Goal: Task Accomplishment & Management: Manage account settings

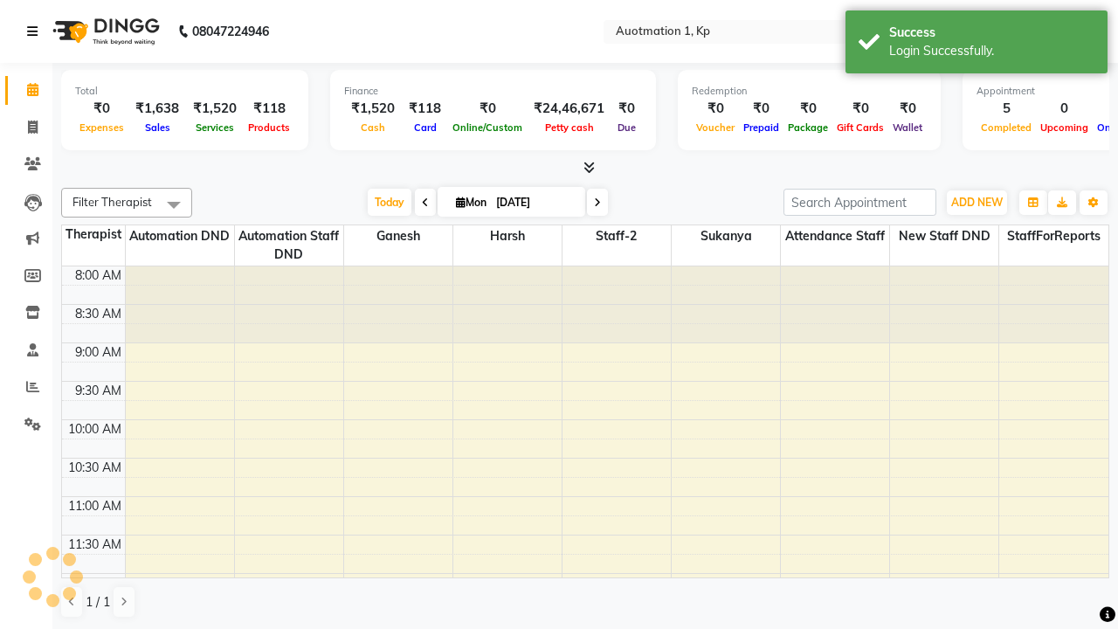
click at [36, 31] on icon at bounding box center [32, 31] width 10 height 12
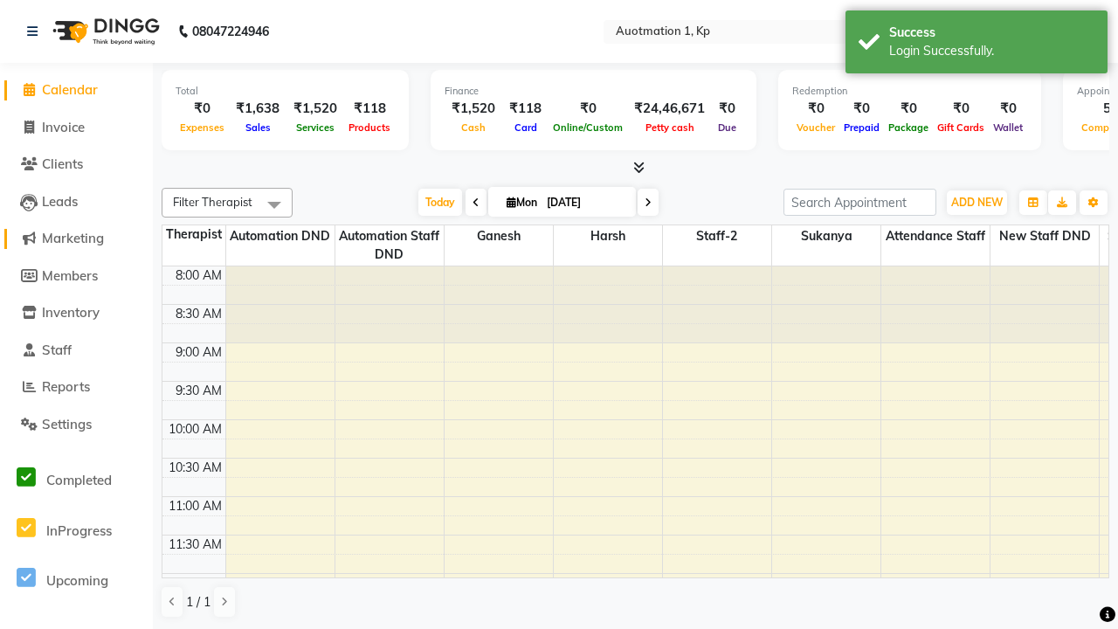
click at [76, 238] on span "Marketing" at bounding box center [73, 238] width 62 height 17
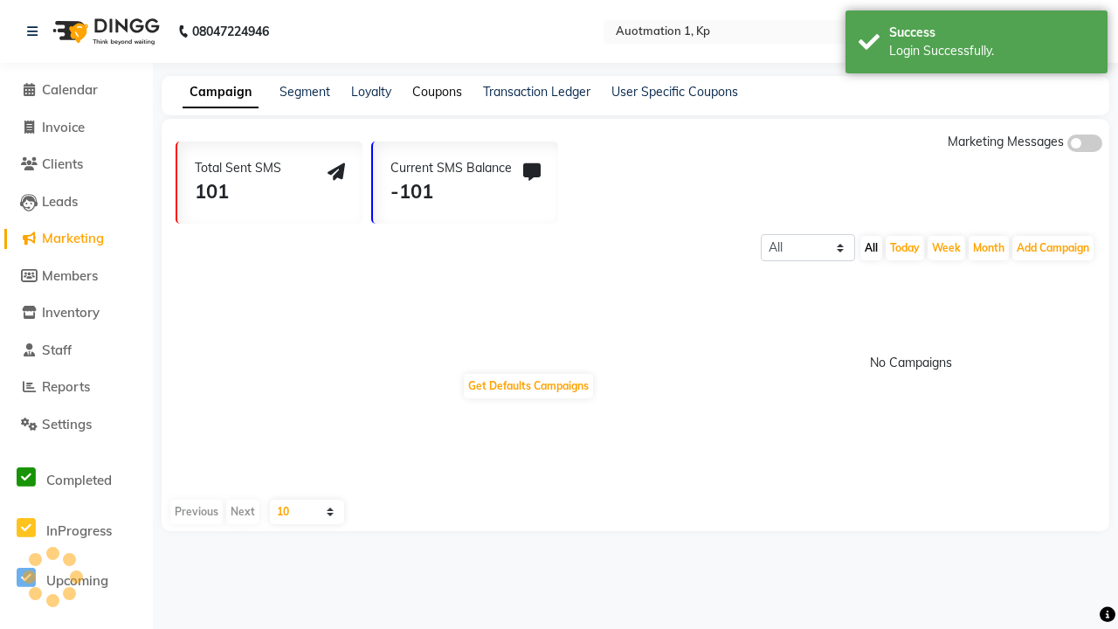
click at [436, 92] on link "Coupons" at bounding box center [437, 92] width 50 height 16
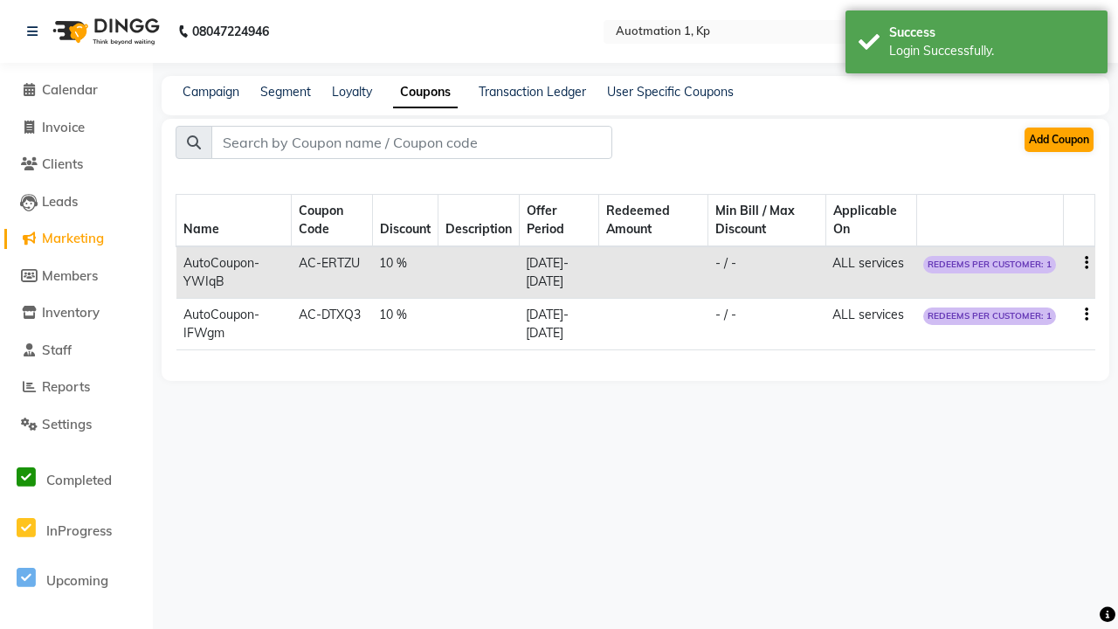
click at [1058, 140] on button "Add Coupon" at bounding box center [1059, 140] width 69 height 24
select select "ALL"
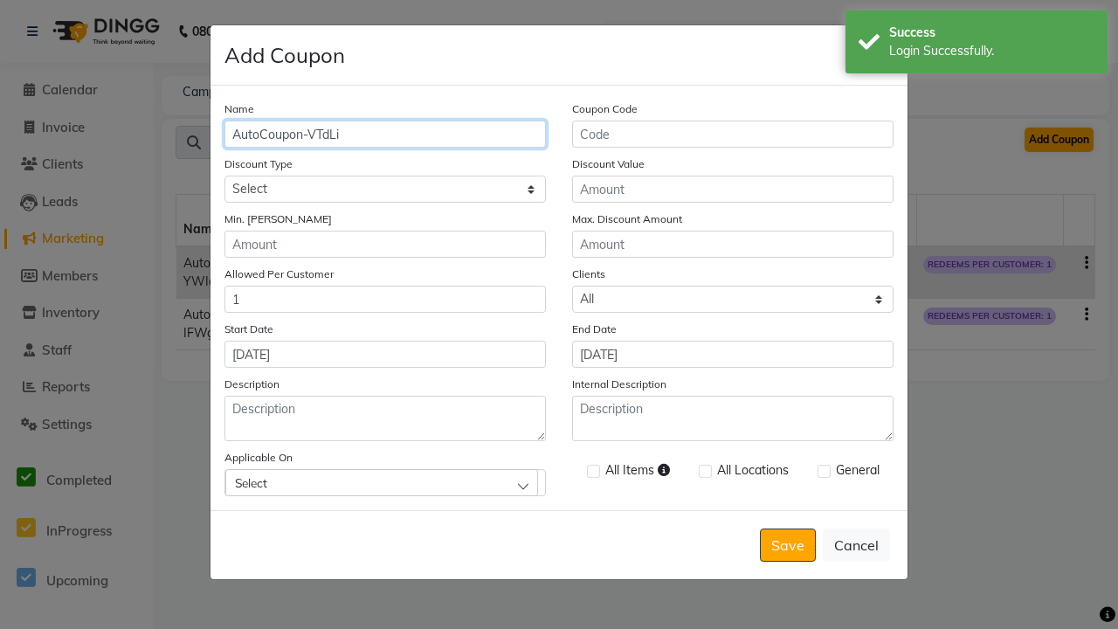
type input "AutoCoupon-VTdLi"
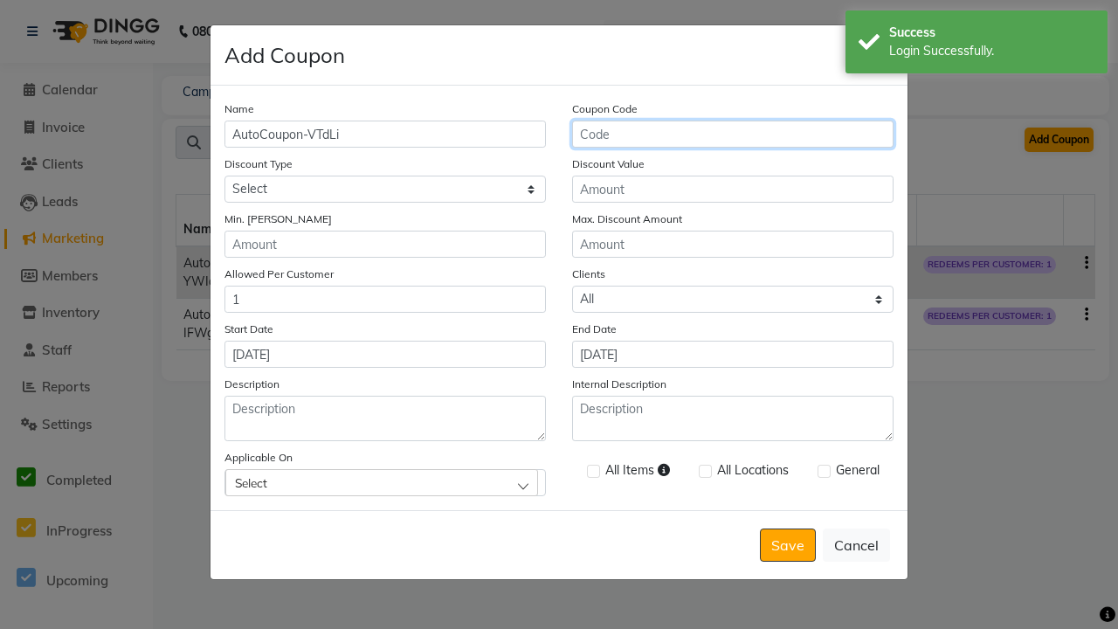
type input "AC-QMrGO"
select select "PERCENTAGE"
type input "AC-QMrGO"
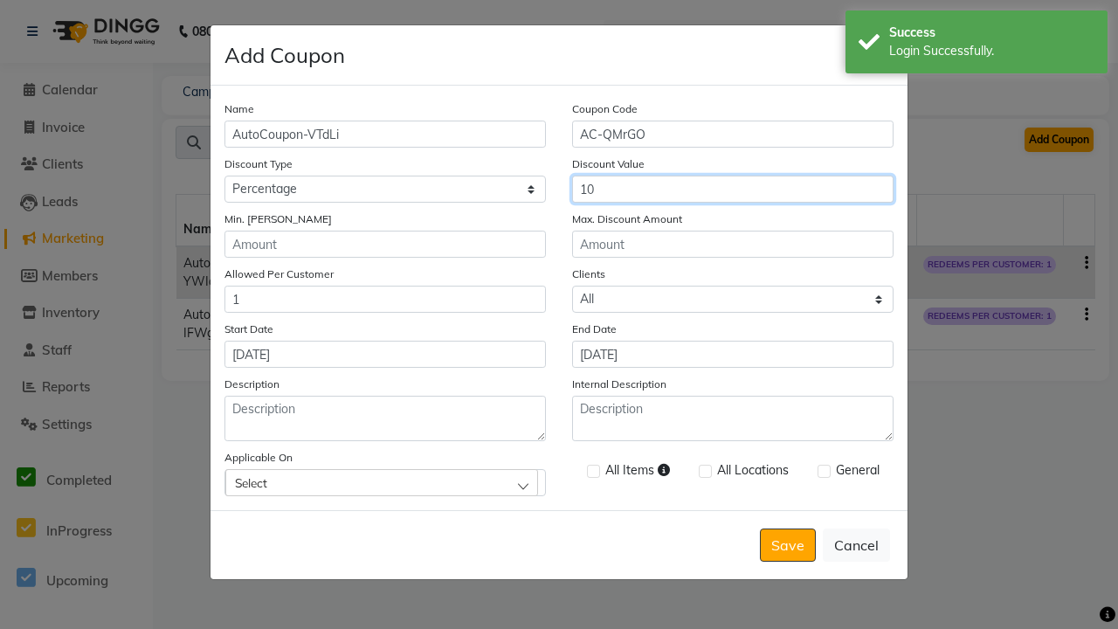
type input "10"
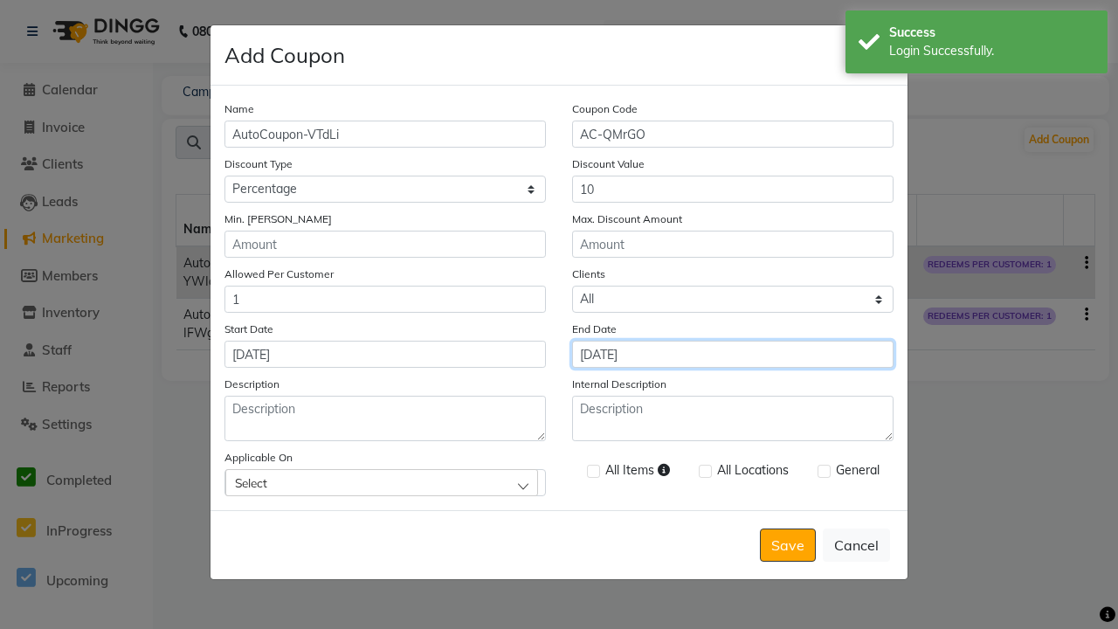
type input "[DATE]"
click at [385, 482] on div "Select" at bounding box center [381, 482] width 313 height 26
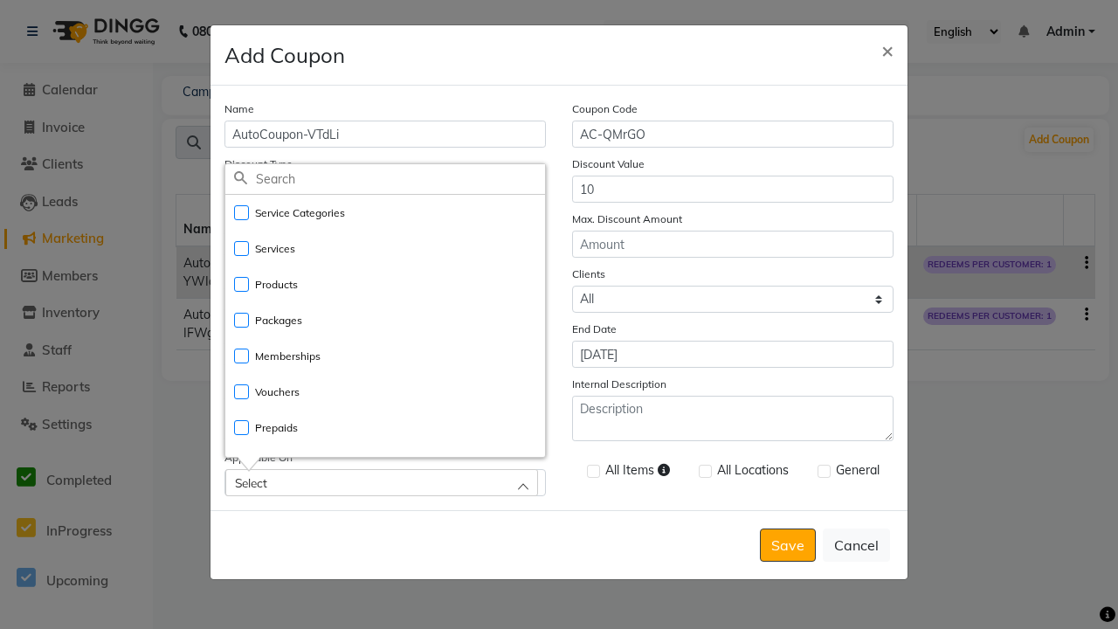
click at [385, 248] on li "Services" at bounding box center [385, 249] width 320 height 36
checkbox input "true"
click at [592, 473] on label at bounding box center [593, 471] width 13 height 13
click at [592, 473] on input "checkbox" at bounding box center [592, 471] width 11 height 11
checkbox input "true"
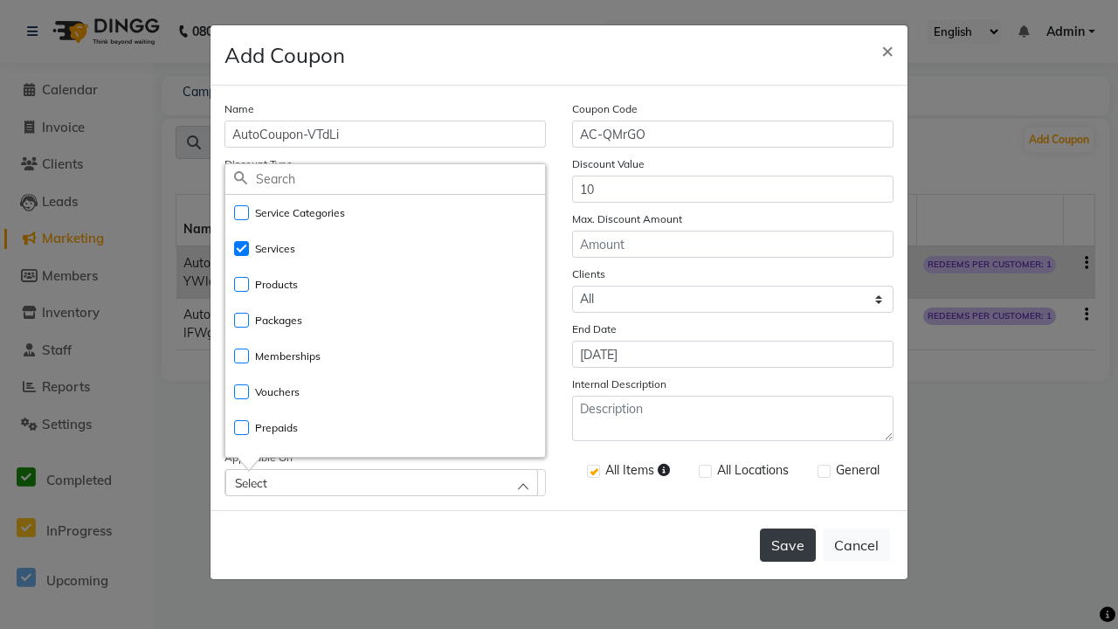
click at [823, 473] on label at bounding box center [824, 471] width 13 height 13
click at [823, 473] on input "checkbox" at bounding box center [823, 471] width 11 height 11
checkbox input "true"
click at [789, 548] on button "Save" at bounding box center [788, 544] width 56 height 33
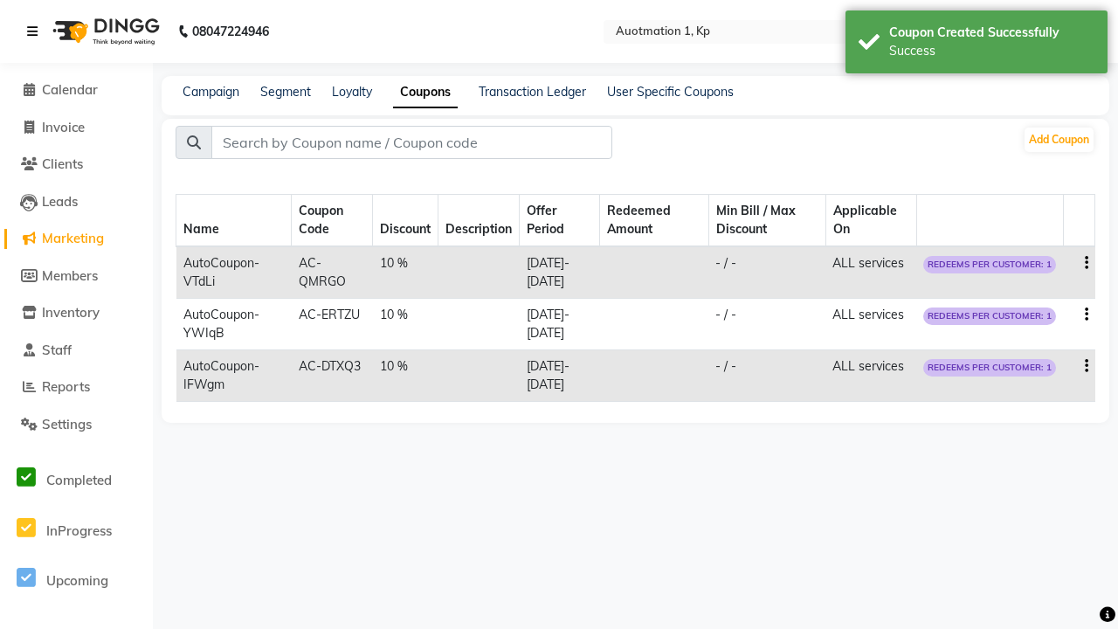
click at [977, 45] on div "Success" at bounding box center [991, 51] width 205 height 18
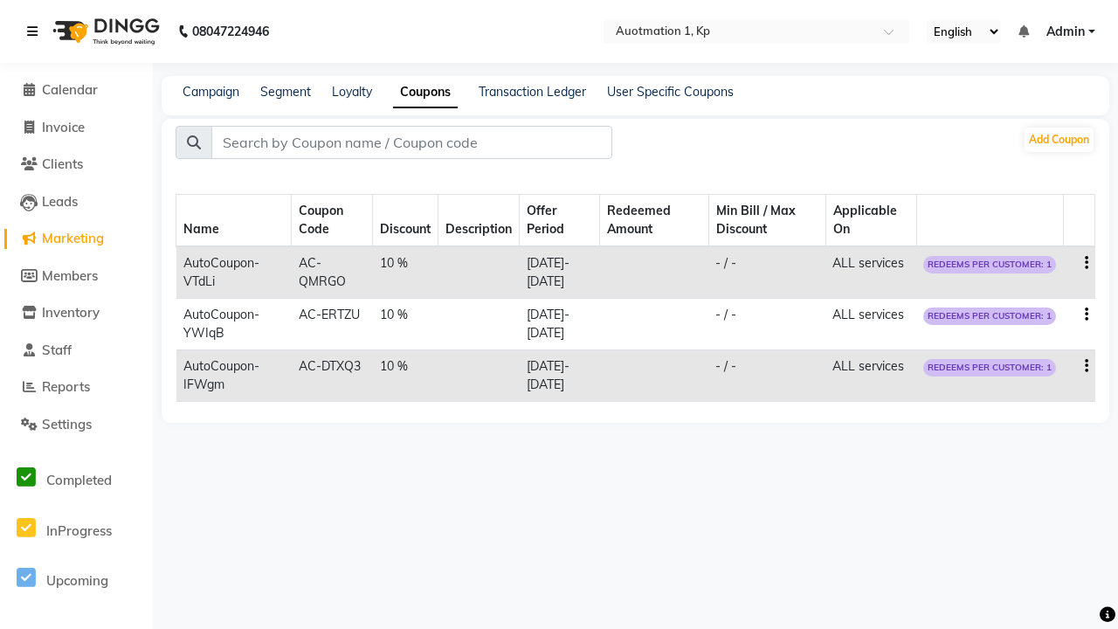
click at [36, 31] on icon at bounding box center [32, 31] width 10 height 12
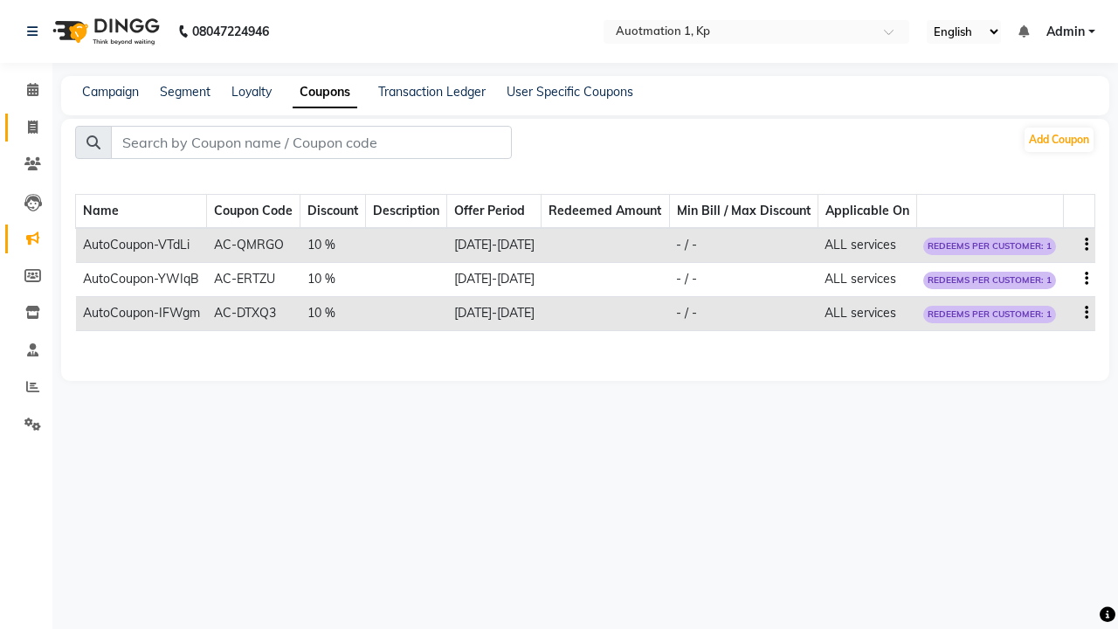
click at [26, 127] on span at bounding box center [32, 128] width 31 height 20
select select "service"
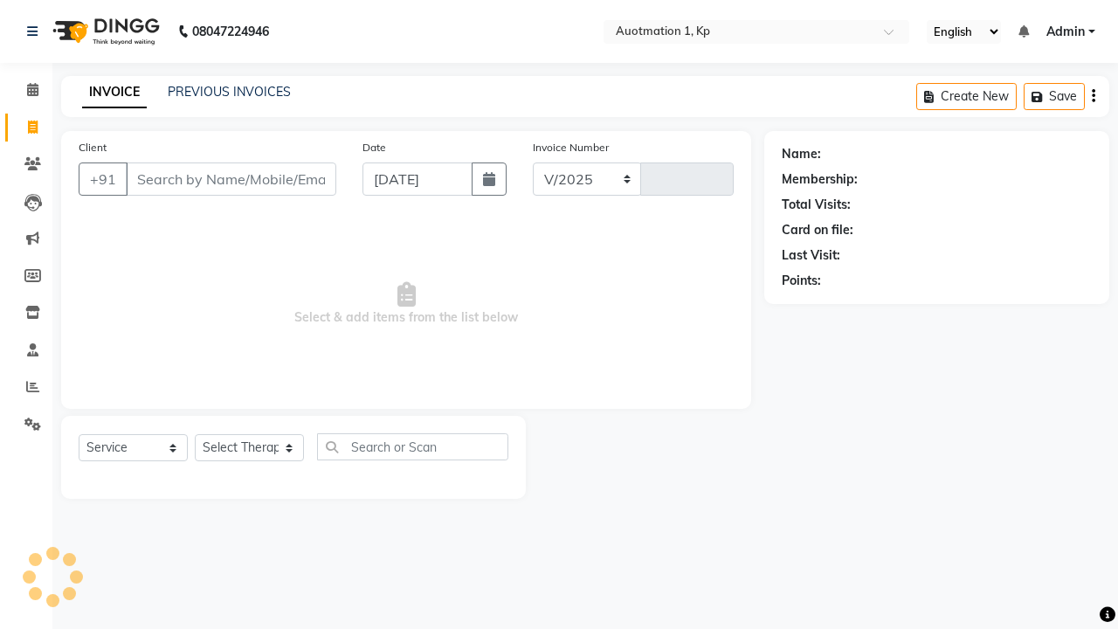
select select "150"
type input "3192"
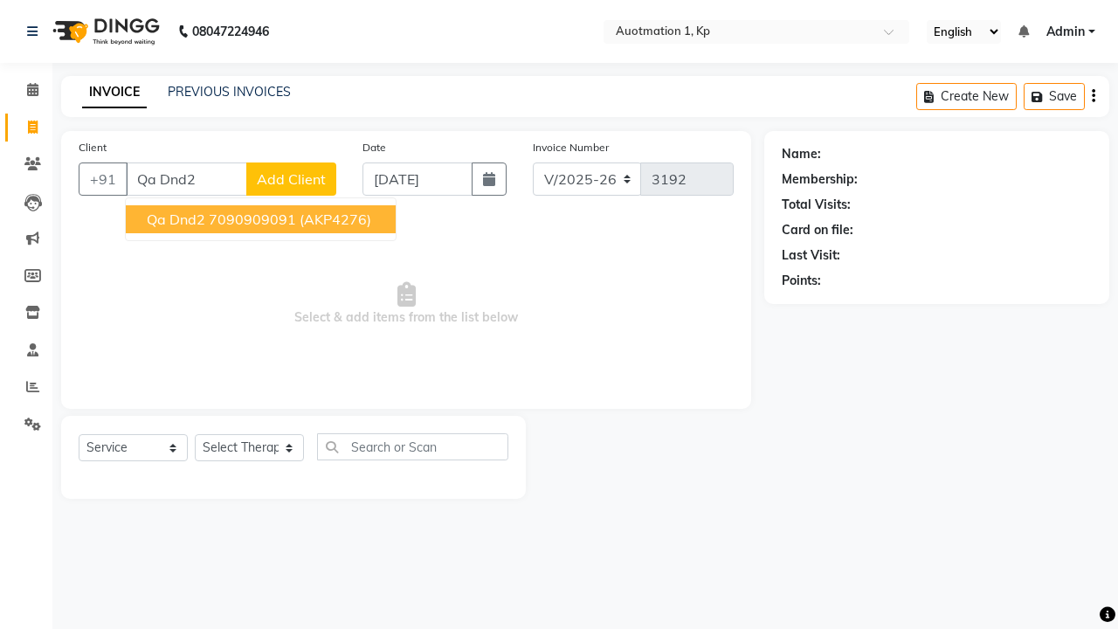
click at [259, 219] on ngb-highlight "7090909091" at bounding box center [252, 219] width 87 height 17
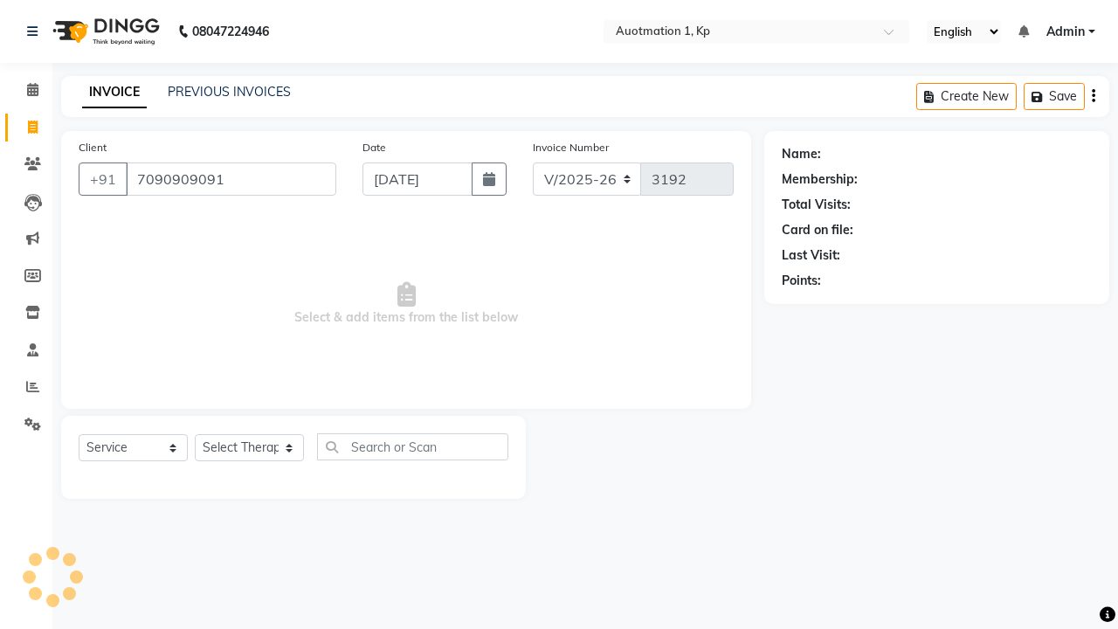
type input "7090909091"
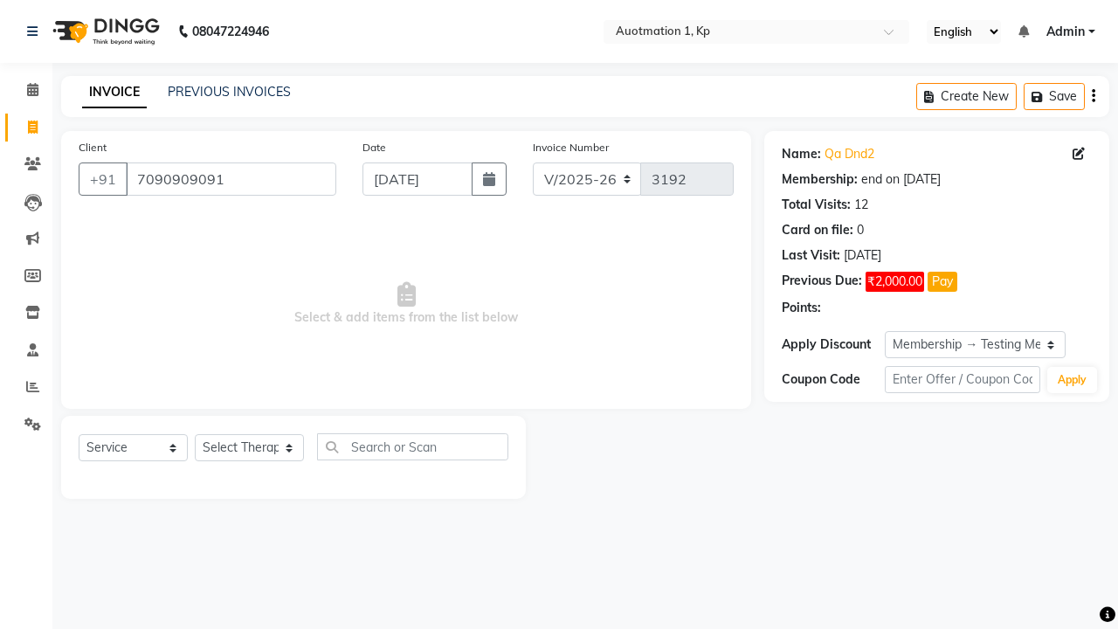
select select "18: Object"
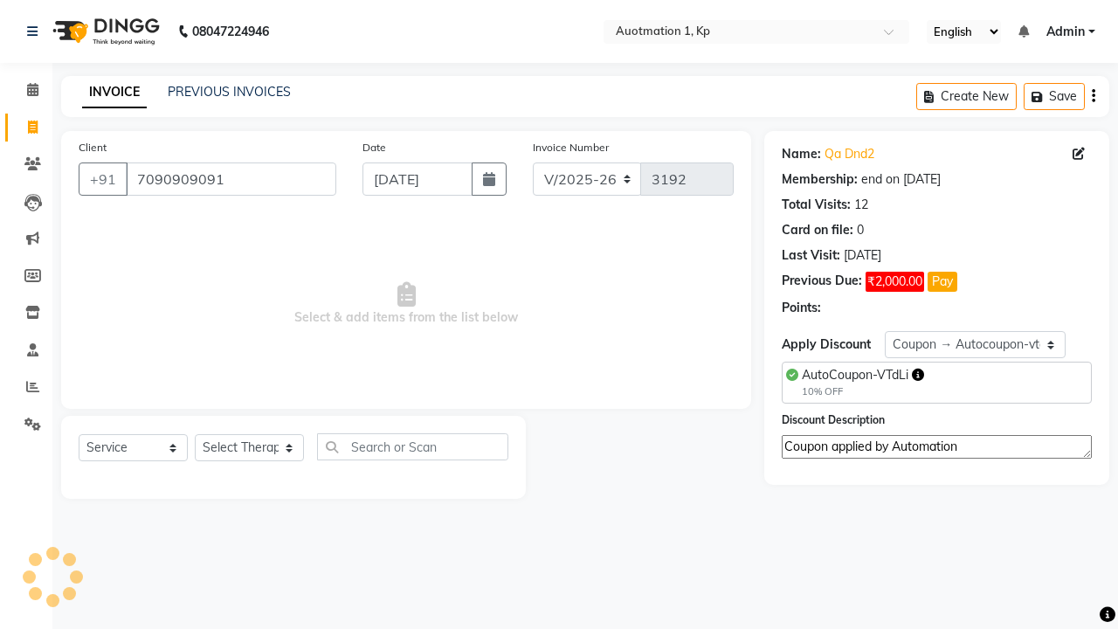
select select "2110"
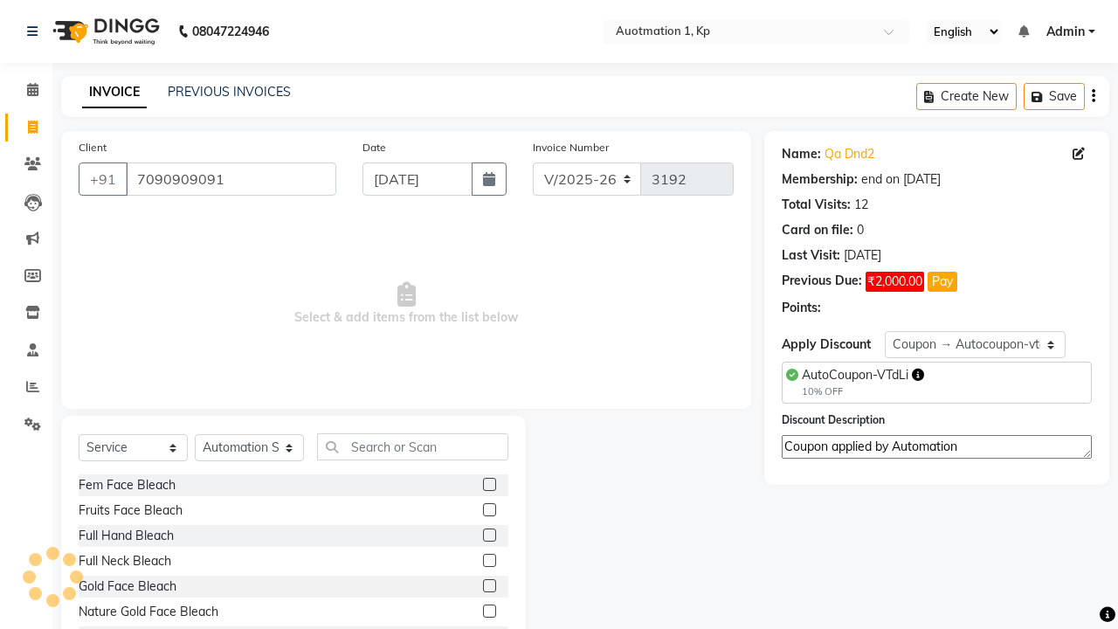
type textarea "Coupon applied by Automation"
click at [488, 562] on label at bounding box center [489, 560] width 13 height 13
click at [488, 562] on input "checkbox" at bounding box center [488, 561] width 11 height 11
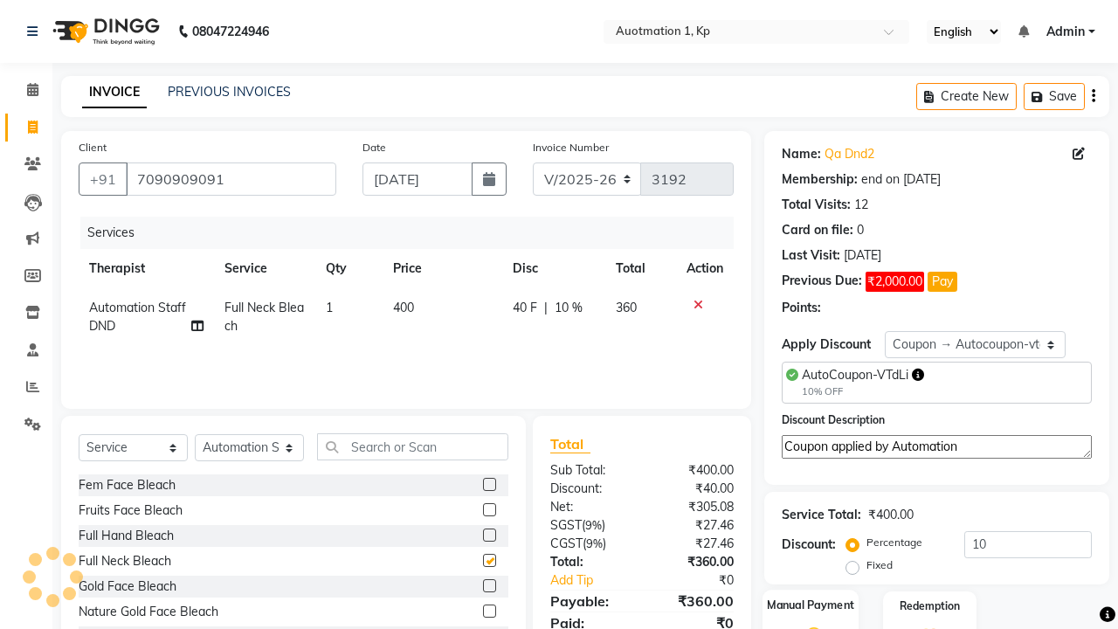
click at [811, 606] on label "Manual Payment" at bounding box center [810, 605] width 87 height 17
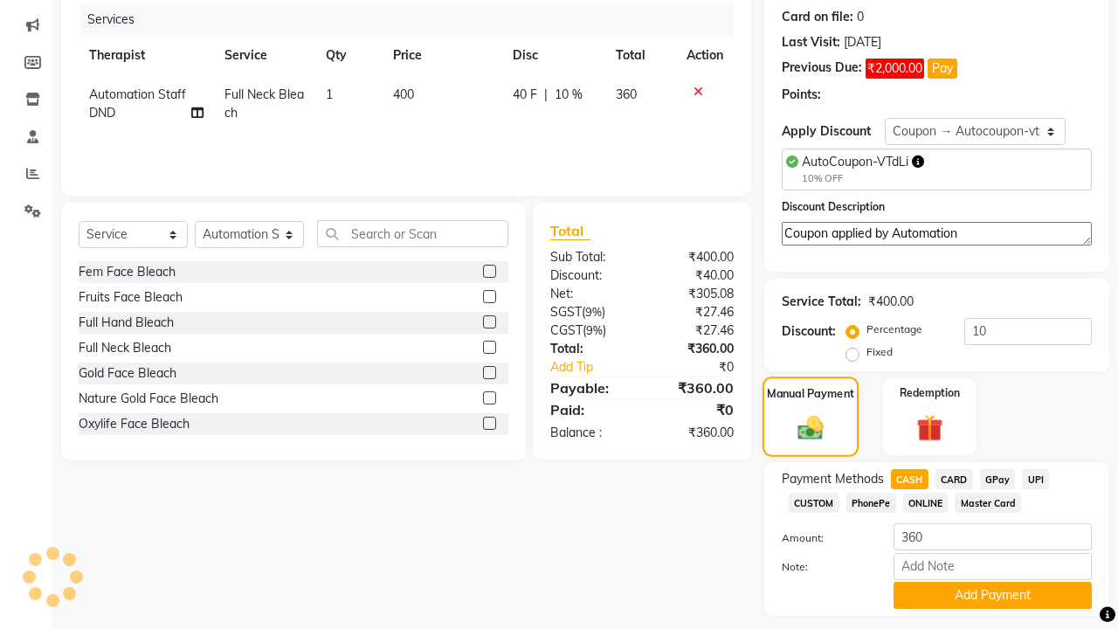
checkbox input "false"
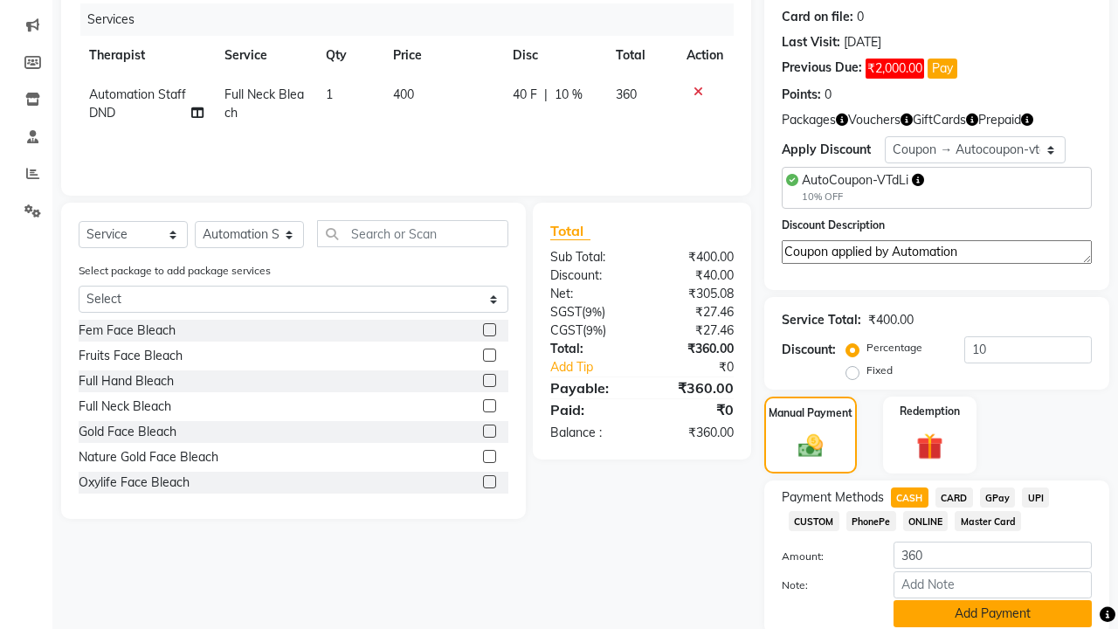
click at [992, 613] on button "Add Payment" at bounding box center [993, 613] width 198 height 27
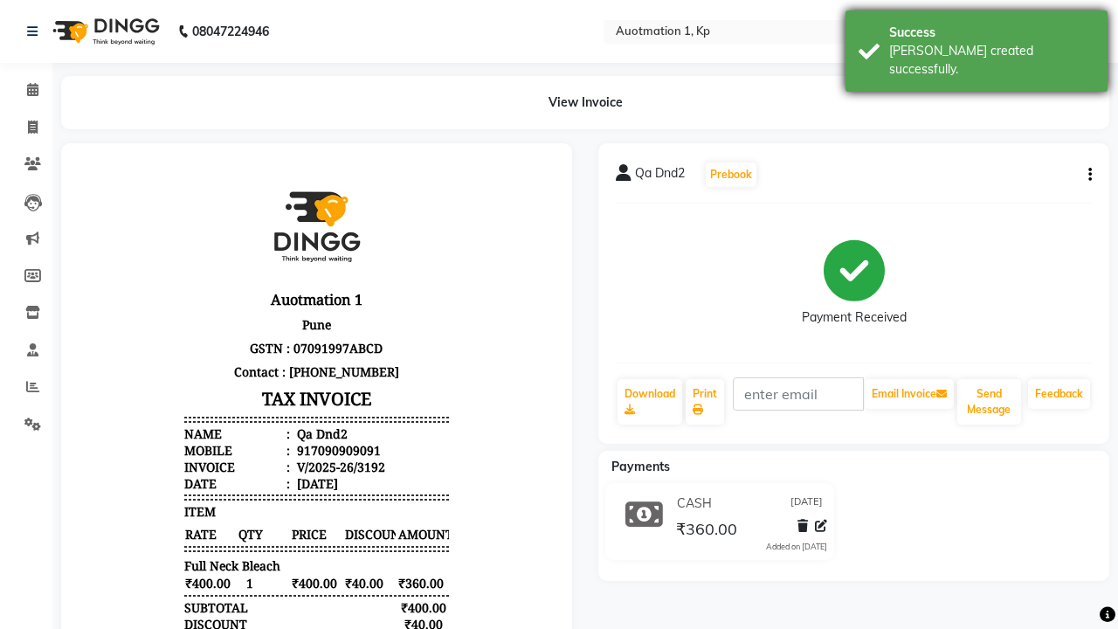
click at [977, 45] on div "[PERSON_NAME] created successfully." at bounding box center [991, 60] width 205 height 37
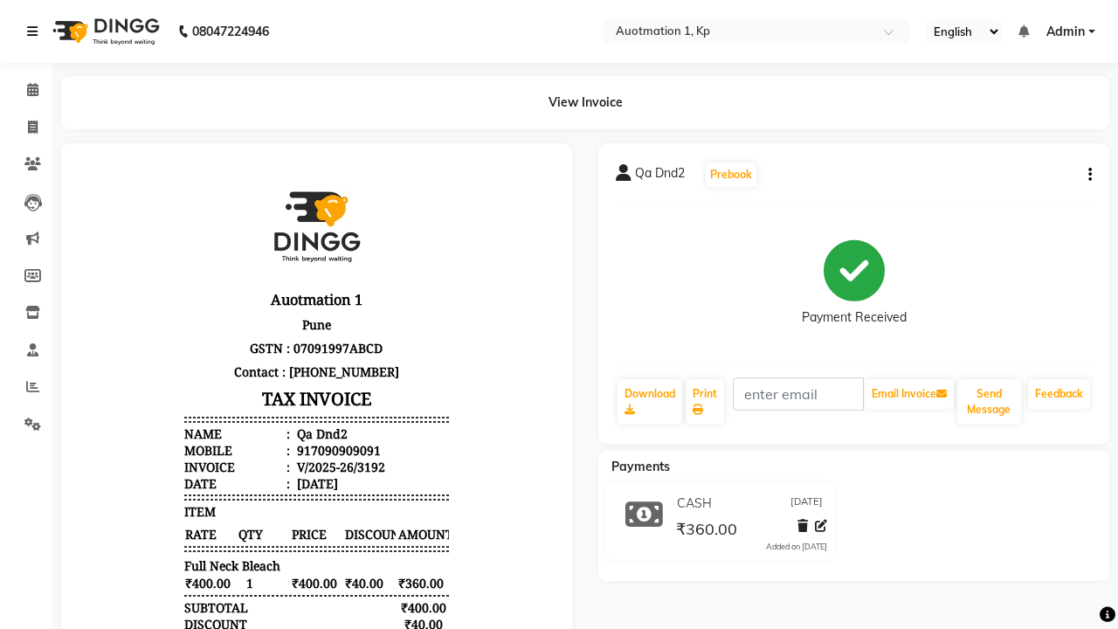
click at [36, 31] on icon at bounding box center [32, 31] width 10 height 12
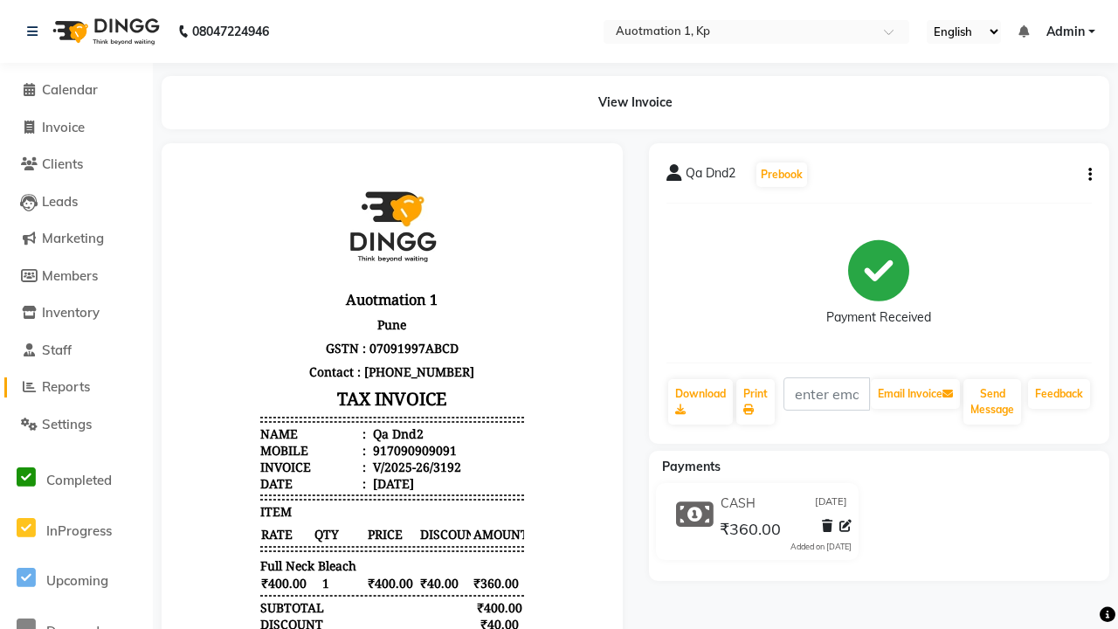
click at [76, 387] on span "Reports" at bounding box center [66, 386] width 48 height 17
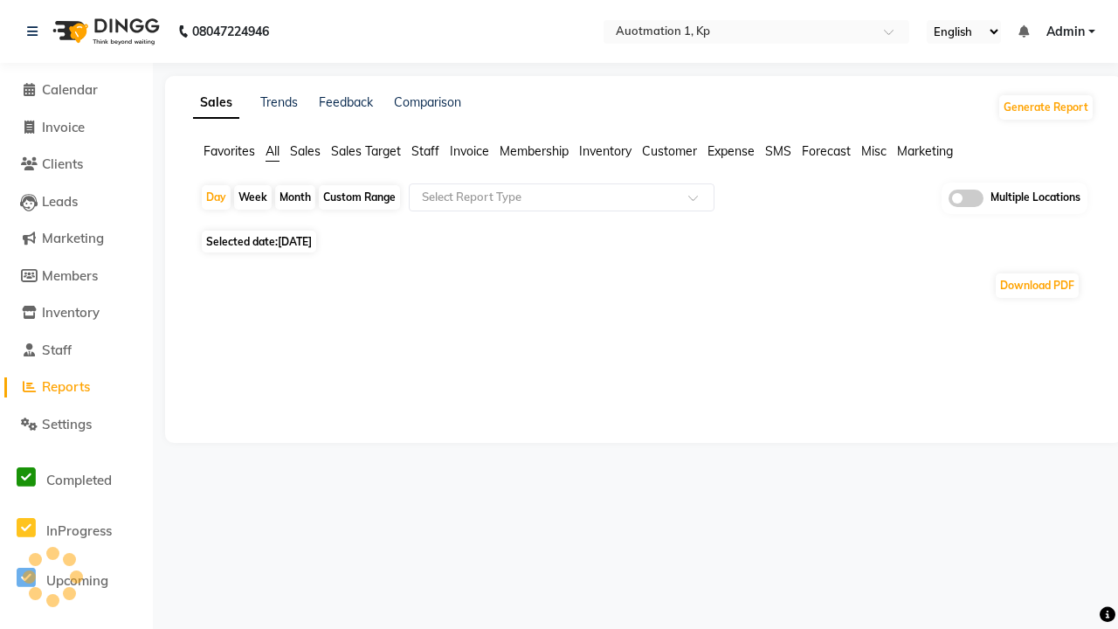
type input "Coupon Collection"
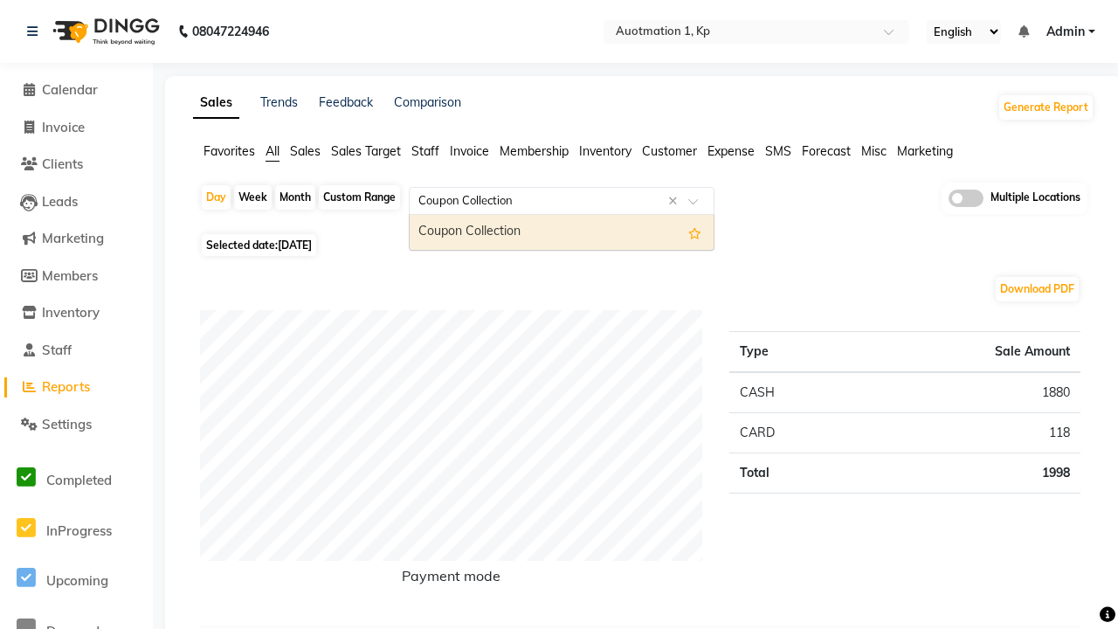
click at [562, 232] on div "Coupon Collection" at bounding box center [562, 232] width 304 height 35
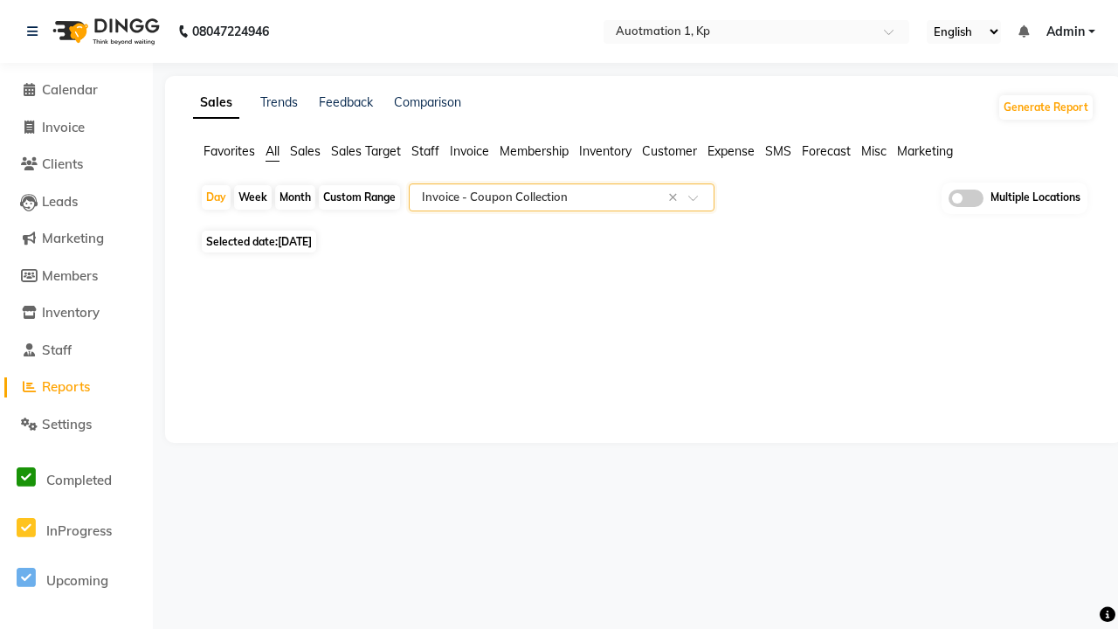
select select "full_report"
select select "csv"
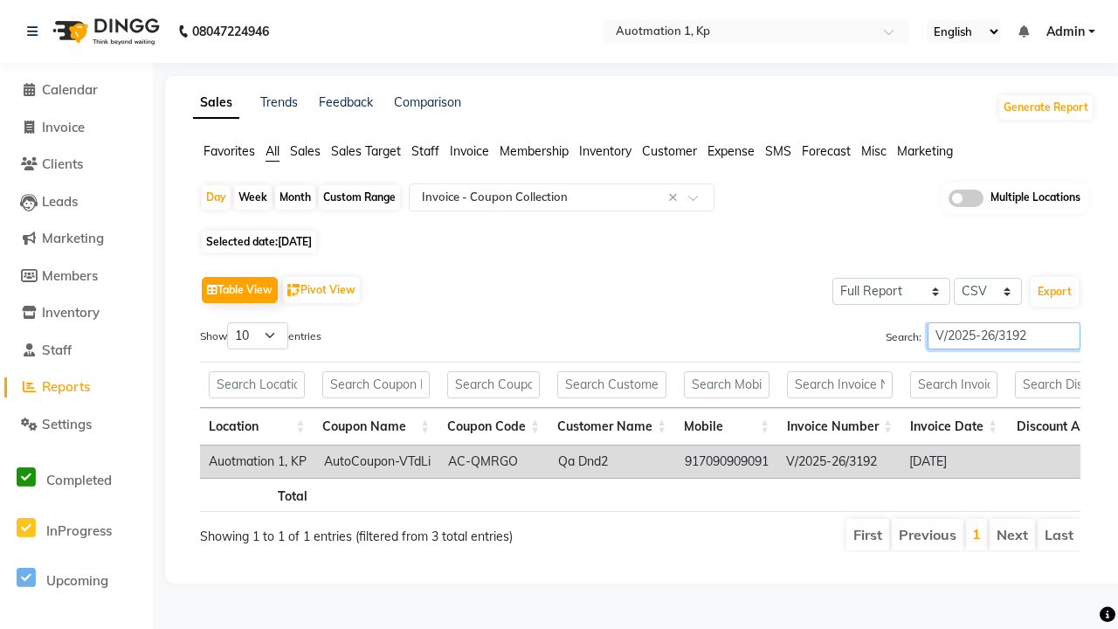
type input "V/2025-26/3192"
click at [36, 31] on icon at bounding box center [32, 31] width 10 height 12
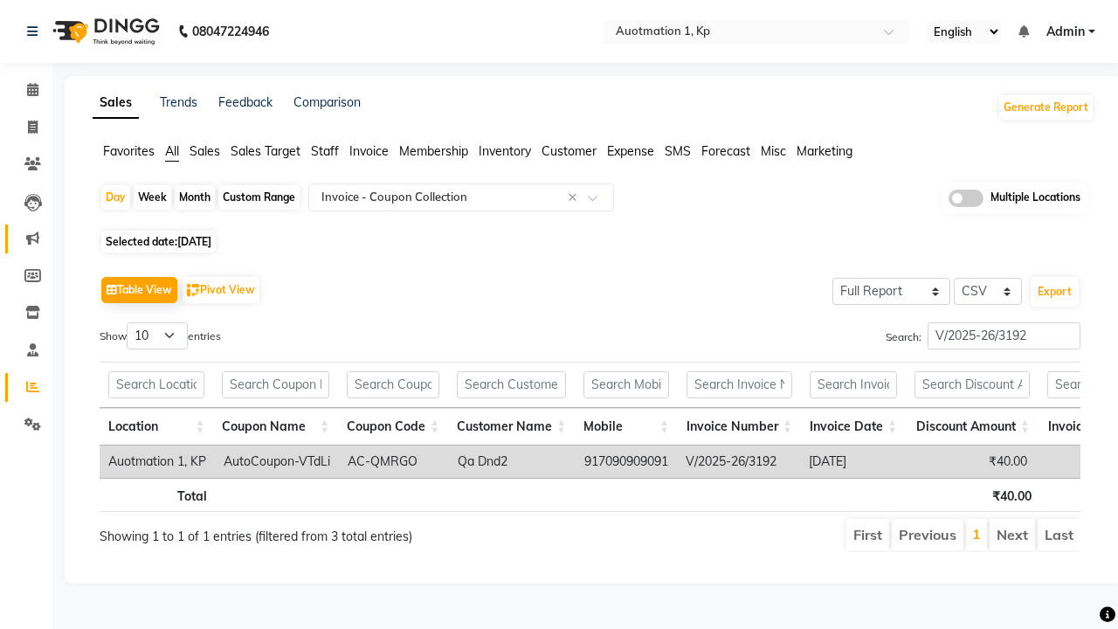
click at [26, 238] on icon at bounding box center [32, 237] width 13 height 13
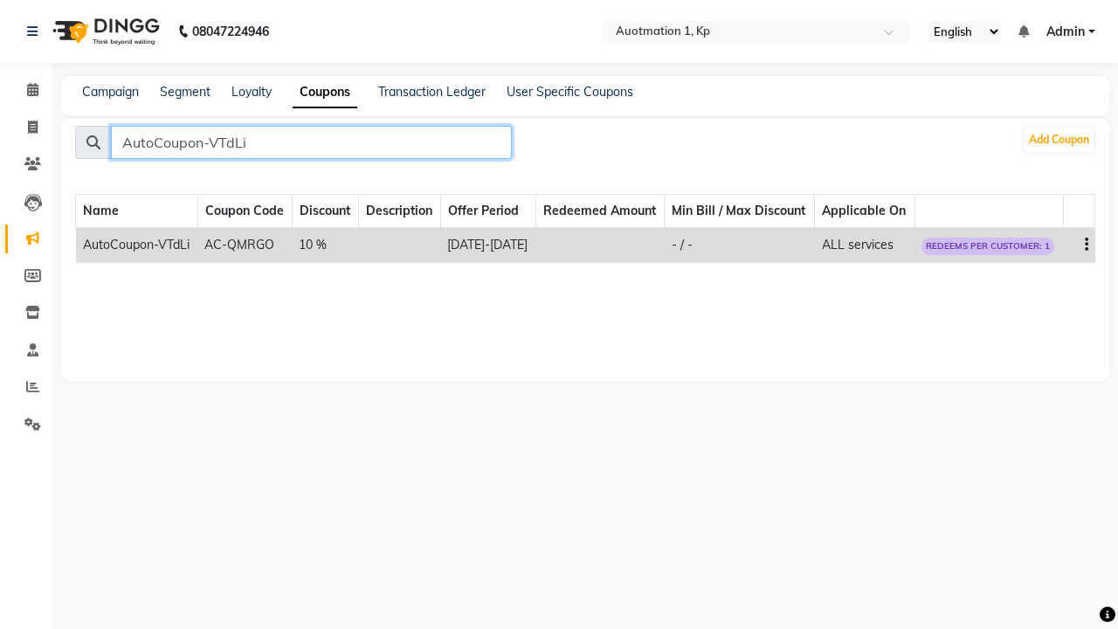
type input "AutoCoupon-VTdLi"
click at [1086, 245] on icon "button" at bounding box center [1086, 245] width 3 height 1
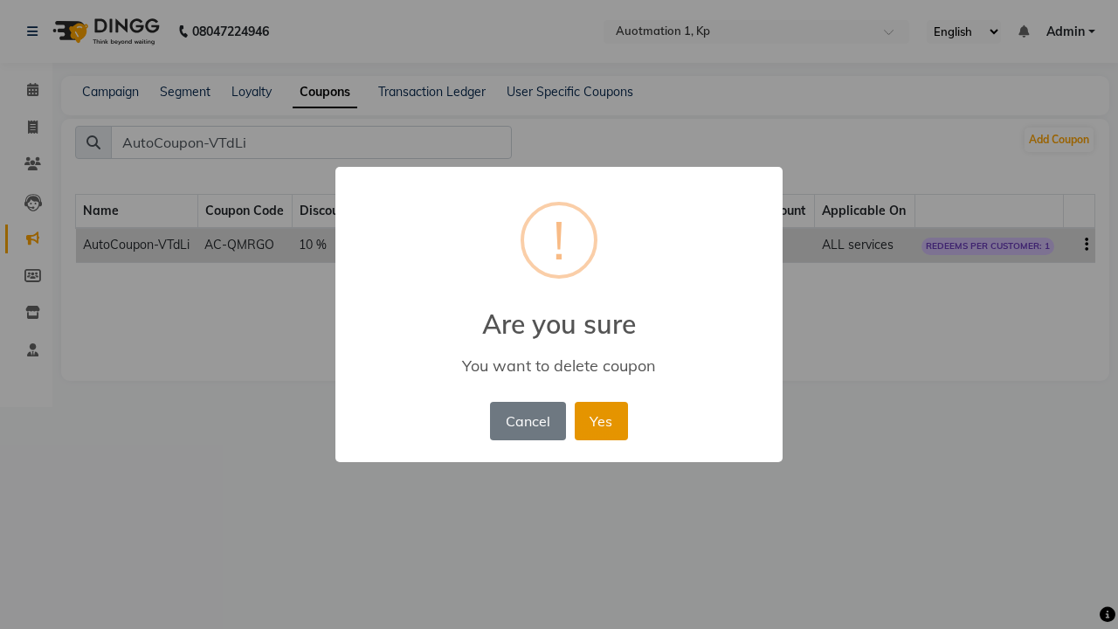
click at [600, 420] on button "Yes" at bounding box center [601, 421] width 53 height 38
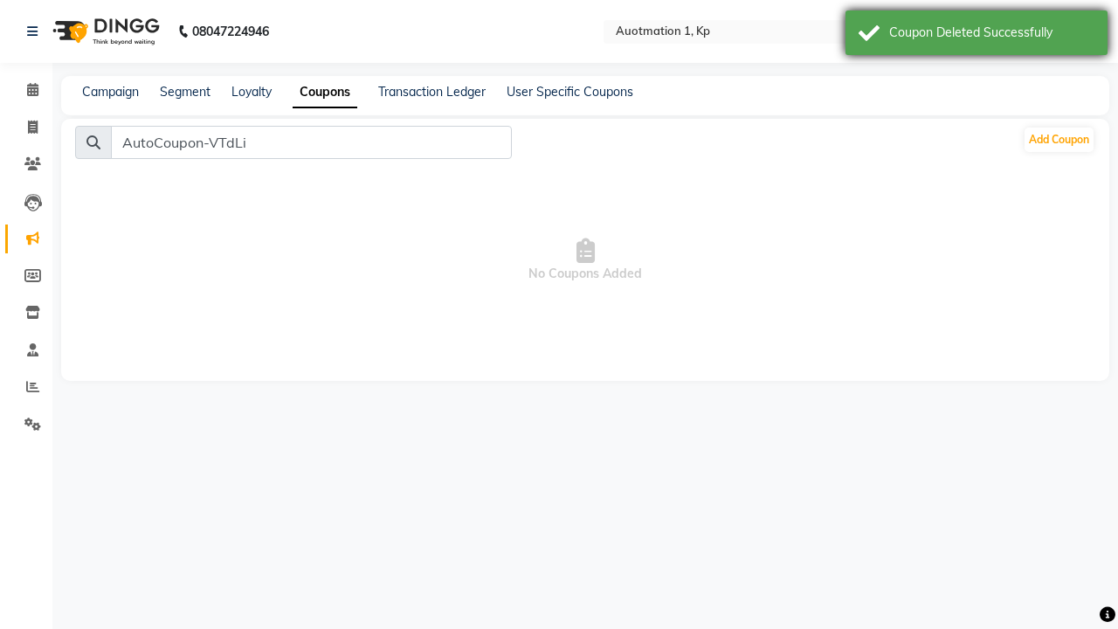
click at [977, 35] on div "Coupon Deleted Successfully" at bounding box center [991, 33] width 205 height 18
click at [1071, 31] on span "Admin" at bounding box center [1065, 32] width 38 height 18
click at [0, 0] on link "Sign out" at bounding box center [0, 0] width 0 height 0
